Goal: Information Seeking & Learning: Understand process/instructions

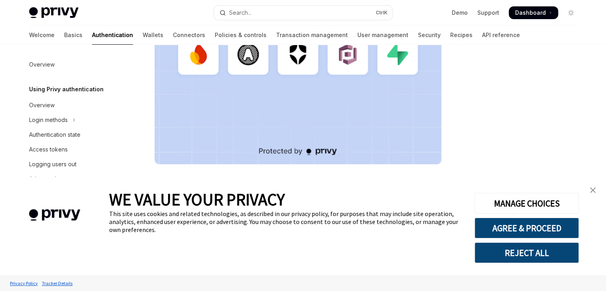
scroll to position [282, 0]
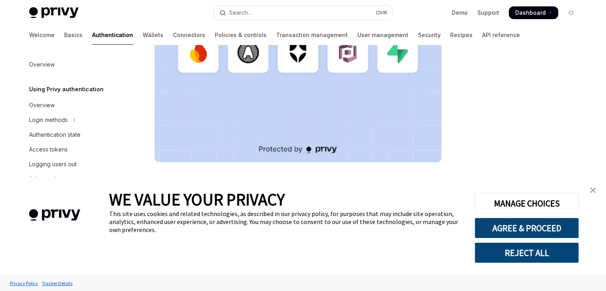
click at [590, 191] on img "close banner" at bounding box center [593, 190] width 6 height 6
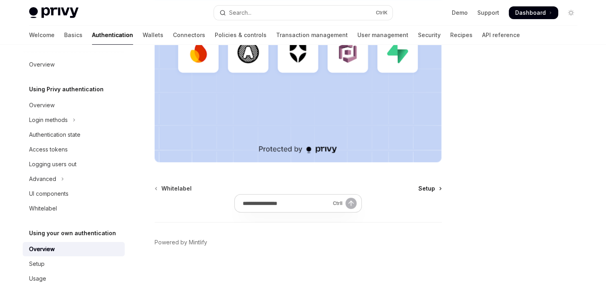
click at [420, 189] on span "Setup" at bounding box center [426, 188] width 17 height 8
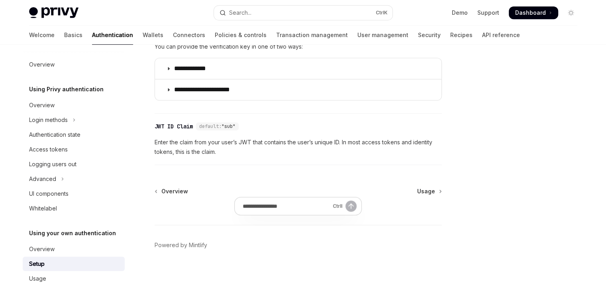
scroll to position [454, 0]
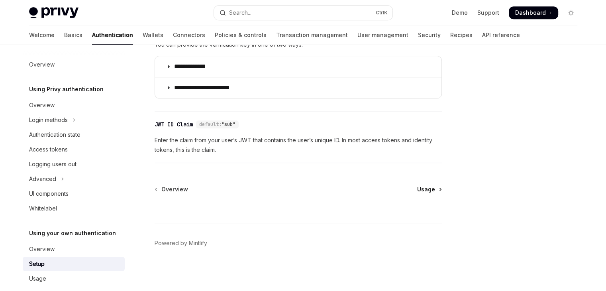
click at [420, 186] on span "Usage" at bounding box center [426, 189] width 18 height 8
type textarea "*"
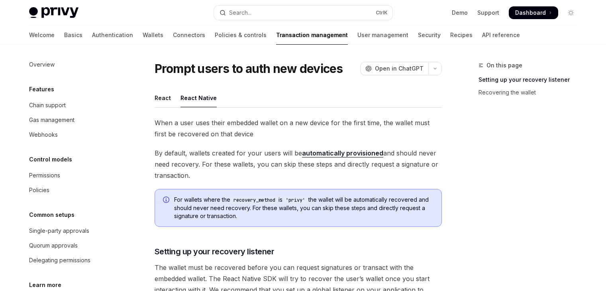
type textarea "*"
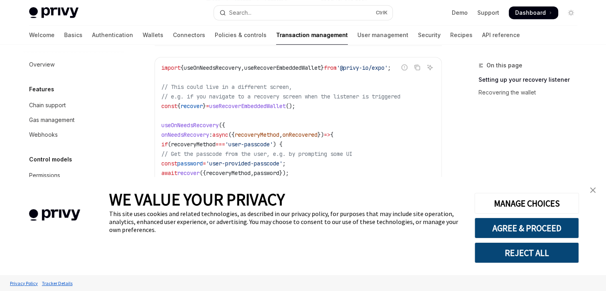
scroll to position [396, 0]
click at [592, 190] on img "close banner" at bounding box center [593, 190] width 6 height 6
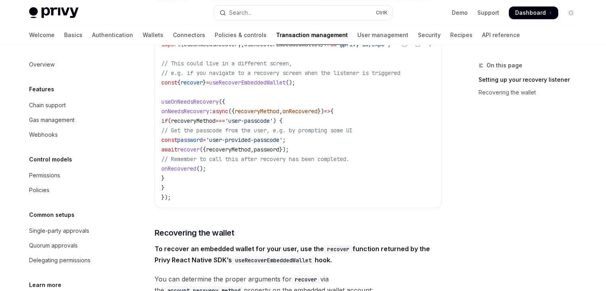
scroll to position [419, 0]
click at [485, 191] on div "On this page Setting up your recovery listener Recovering the wallet" at bounding box center [522, 176] width 121 height 230
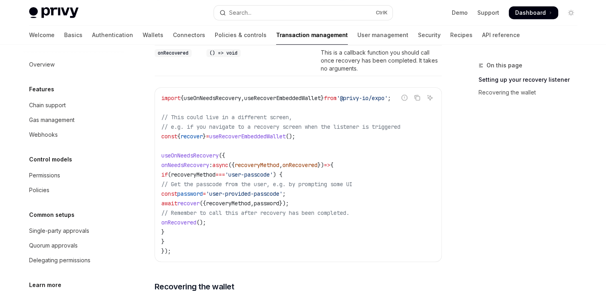
scroll to position [361, 0]
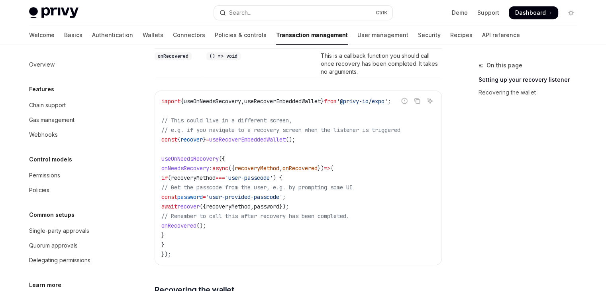
drag, startPoint x: 146, startPoint y: 133, endPoint x: 144, endPoint y: 123, distance: 9.4
click at [146, 133] on div "Prompt users to auth new devices OpenAI Open in ChatGPT OpenAI Open in ChatGPT …" at bounding box center [224, 130] width 440 height 863
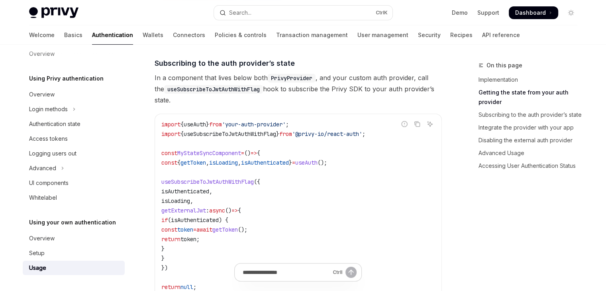
scroll to position [279, 0]
